Goal: Information Seeking & Learning: Learn about a topic

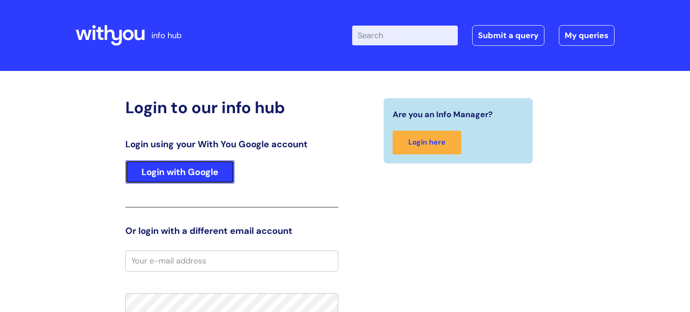
click at [186, 178] on link "Login with Google" at bounding box center [179, 171] width 109 height 23
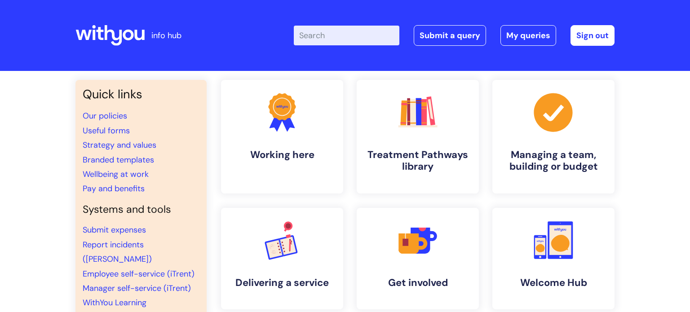
click at [324, 35] on input "Enter your search term here..." at bounding box center [347, 36] width 106 height 20
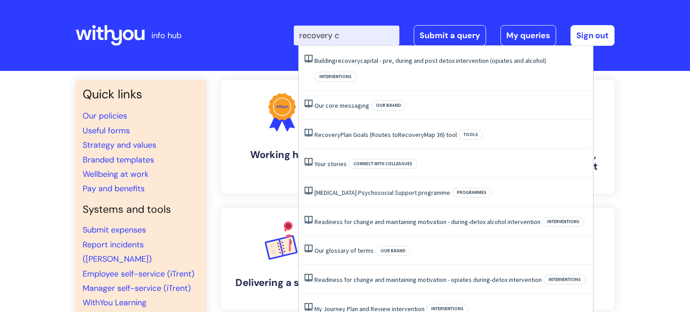
type input "recovery ca"
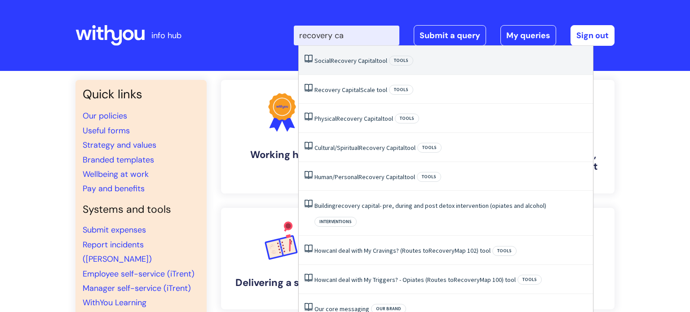
click at [359, 61] on span "Capital" at bounding box center [367, 61] width 18 height 8
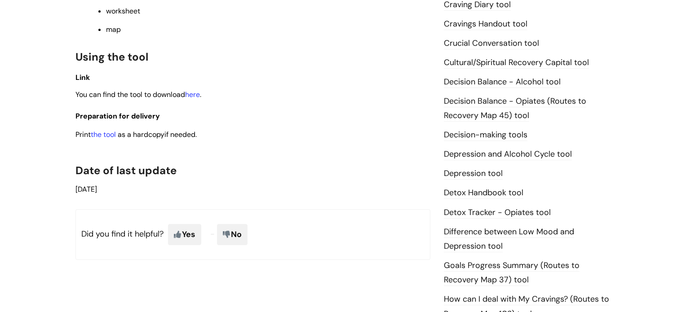
scroll to position [395, 0]
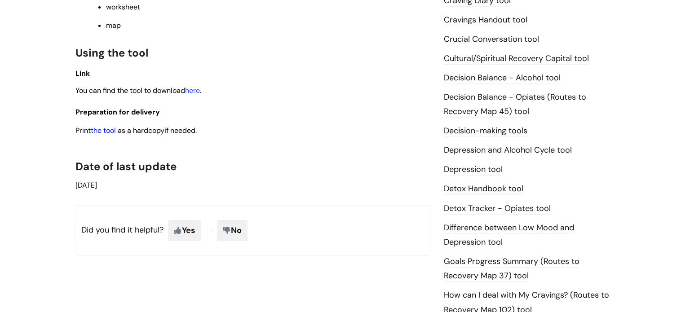
click at [100, 134] on link "the tool" at bounding box center [103, 130] width 25 height 9
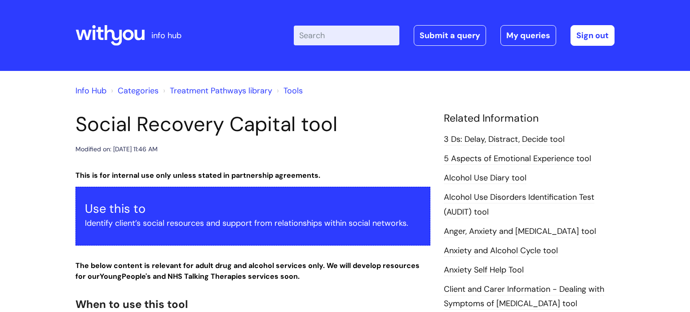
scroll to position [0, 0]
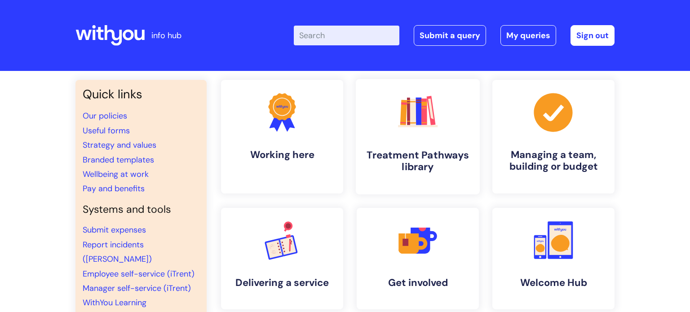
click at [415, 164] on h4 "Treatment Pathways library" at bounding box center [418, 161] width 110 height 24
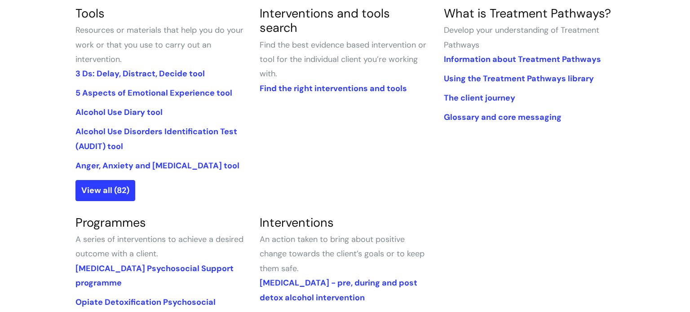
scroll to position [234, 0]
click at [93, 190] on link "View all (82)" at bounding box center [105, 190] width 60 height 21
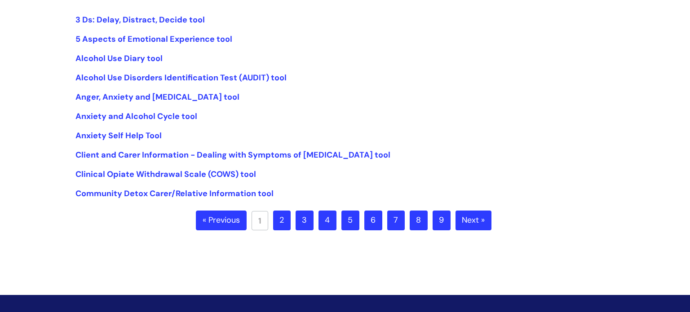
scroll to position [252, 0]
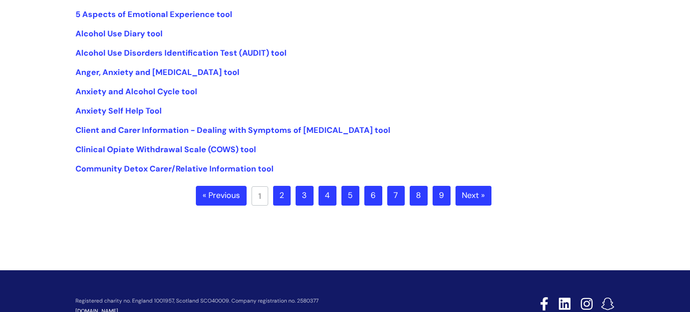
click at [327, 192] on link "4" at bounding box center [327, 196] width 18 height 20
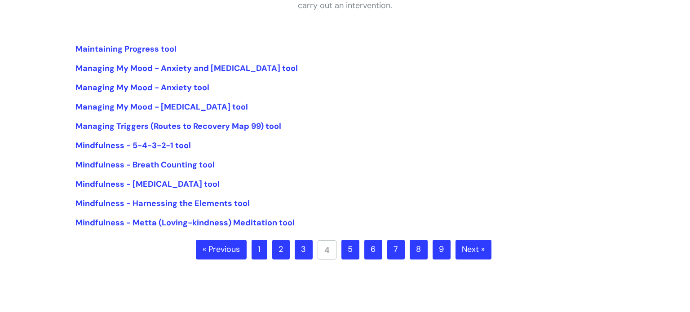
scroll to position [216, 0]
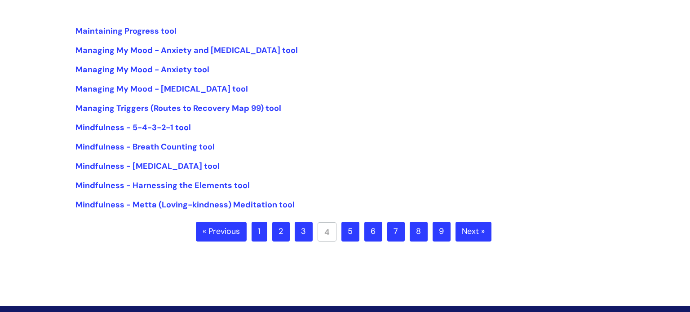
click at [350, 231] on link "5" at bounding box center [350, 232] width 18 height 20
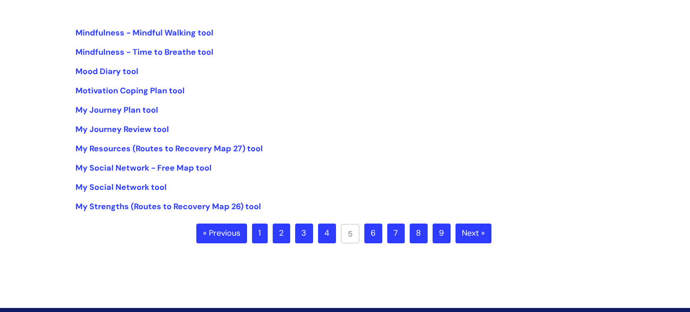
scroll to position [216, 0]
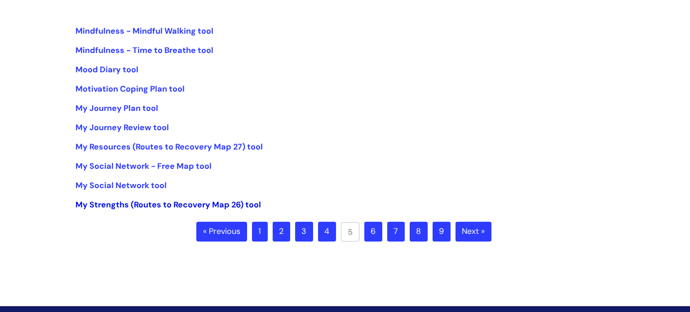
click at [114, 206] on link "My Strengths (Routes to Recovery Map 26) tool" at bounding box center [167, 204] width 185 height 11
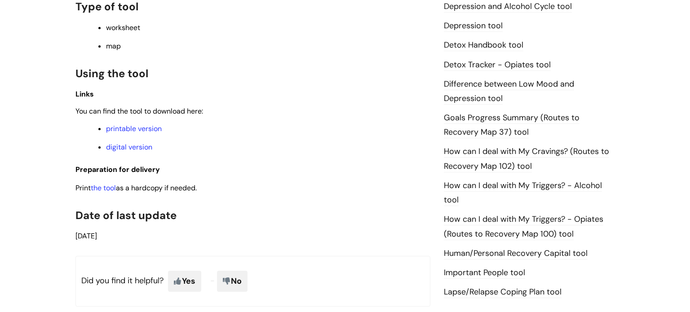
scroll to position [557, 0]
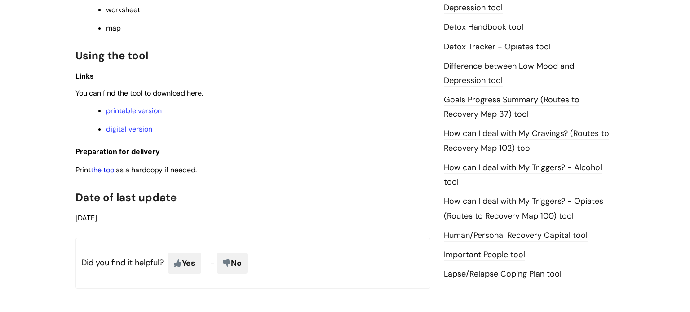
click at [101, 175] on link "the tool" at bounding box center [103, 169] width 25 height 9
